Goal: Transaction & Acquisition: Purchase product/service

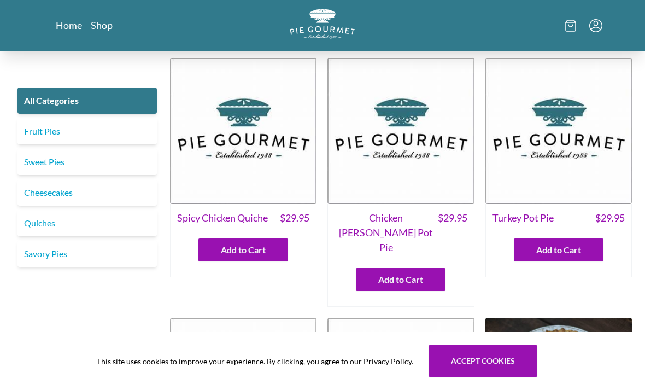
click at [118, 128] on link "Fruit Pies" at bounding box center [87, 131] width 139 height 26
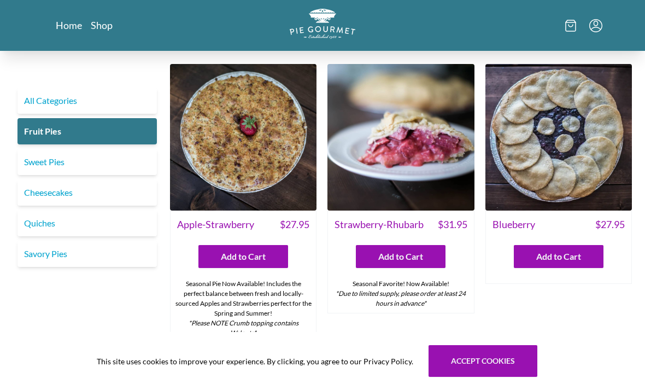
click at [579, 166] on img at bounding box center [559, 137] width 147 height 147
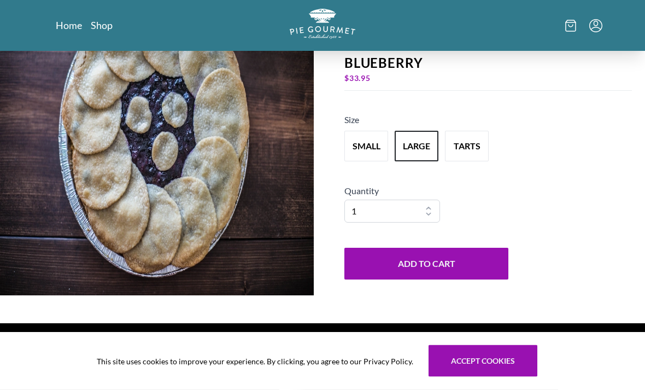
scroll to position [89, 0]
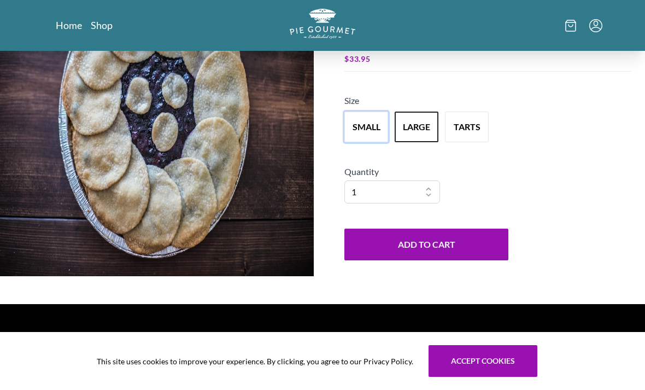
click at [372, 142] on button "small" at bounding box center [367, 127] width 44 height 31
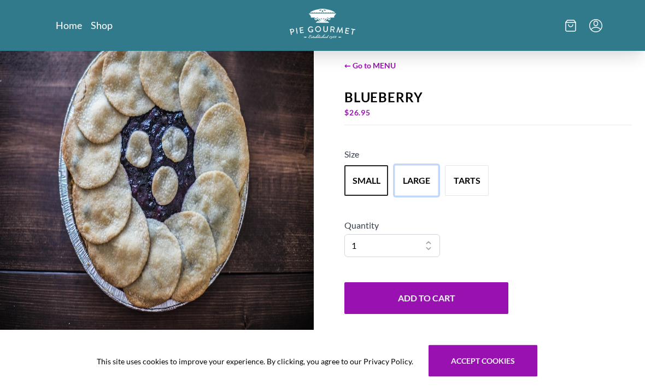
click at [424, 196] on button "large" at bounding box center [417, 181] width 44 height 31
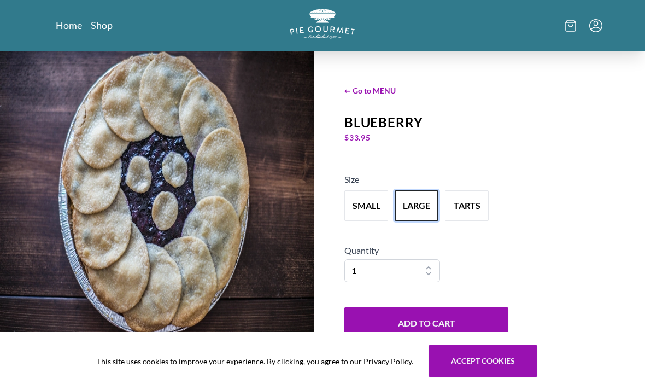
scroll to position [0, 0]
